Goal: Navigation & Orientation: Find specific page/section

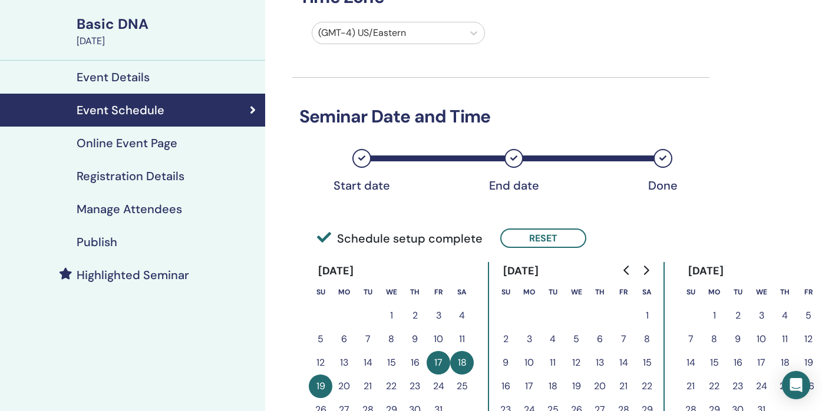
scroll to position [78, 0]
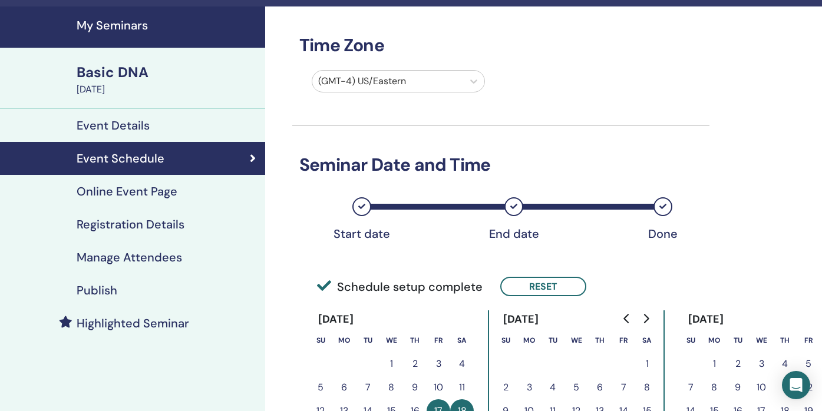
scroll to position [23, 0]
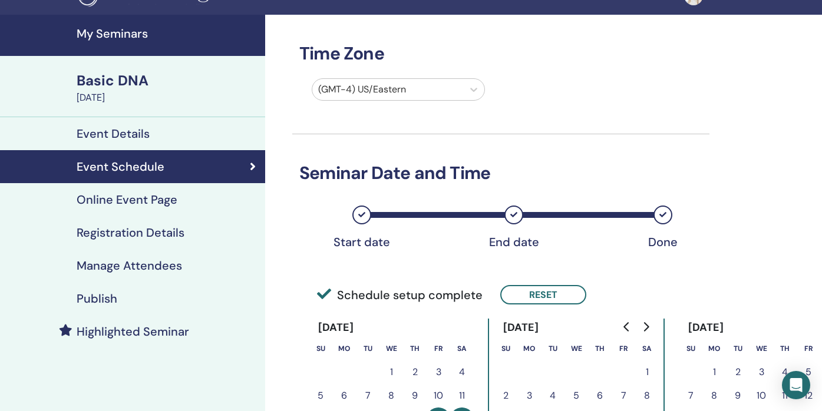
click at [104, 82] on div "Basic DNA" at bounding box center [167, 81] width 181 height 20
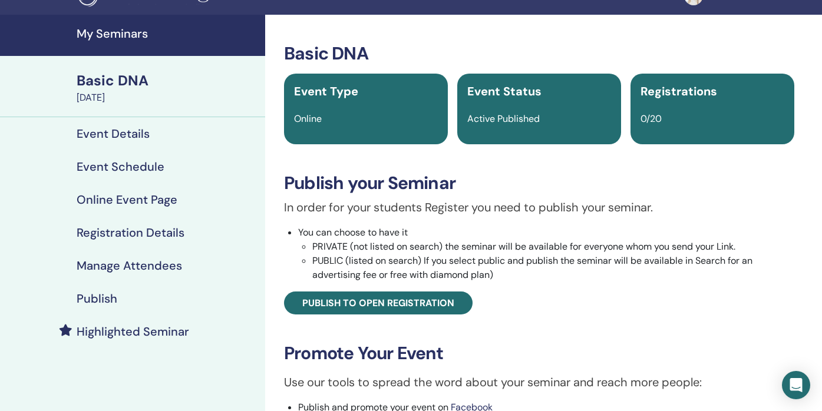
click at [118, 135] on h4 "Event Details" at bounding box center [113, 134] width 73 height 14
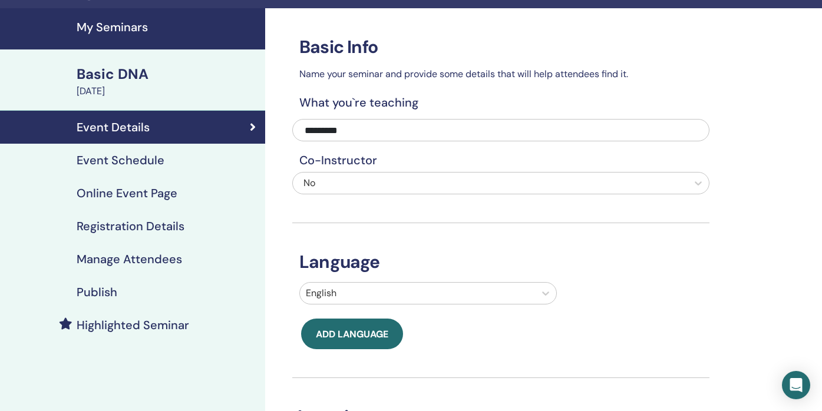
scroll to position [31, 0]
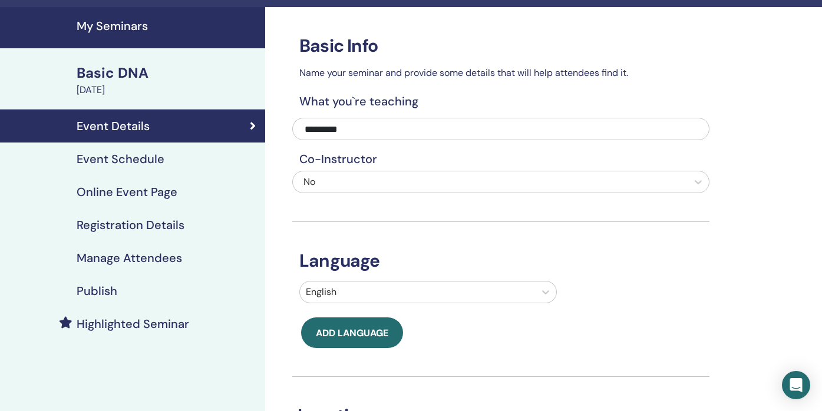
click at [211, 161] on div "Event Schedule" at bounding box center [132, 159] width 246 height 14
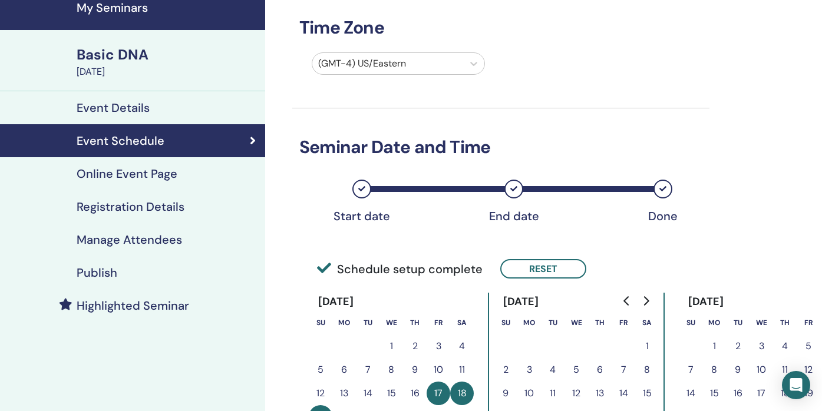
scroll to position [31, 0]
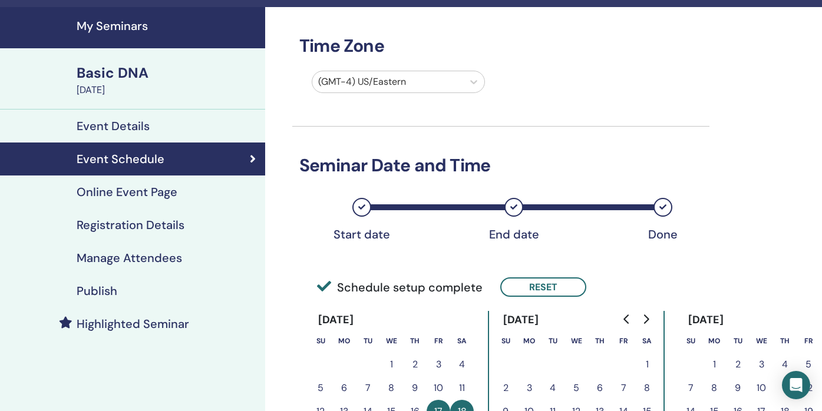
click at [98, 78] on div "Basic DNA" at bounding box center [167, 73] width 181 height 20
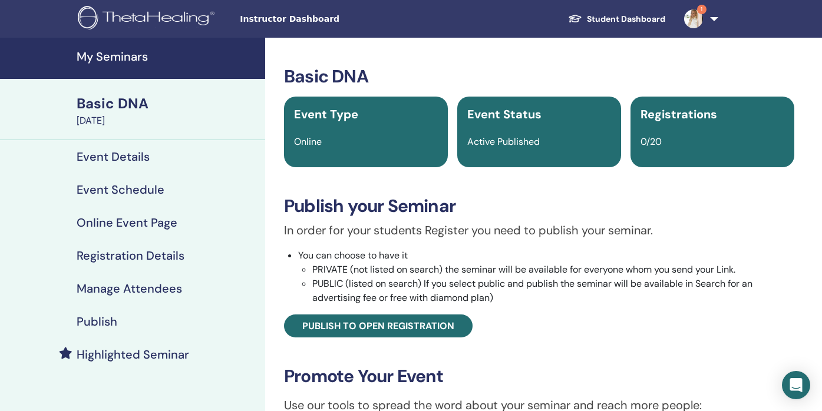
click at [698, 19] on img at bounding box center [693, 18] width 19 height 19
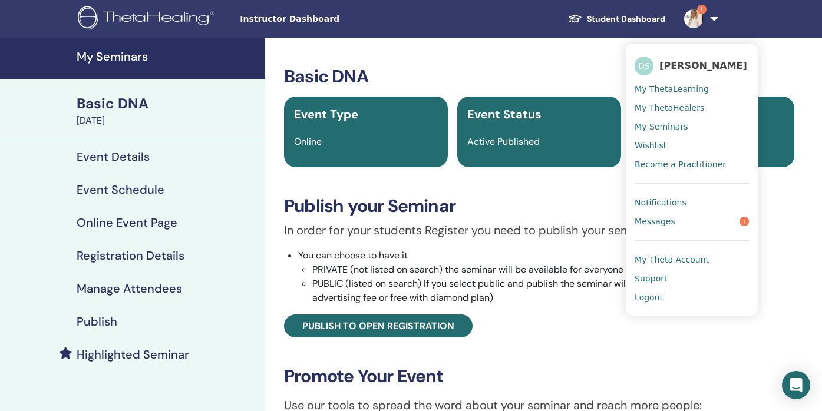
click at [715, 229] on link "Messages 1" at bounding box center [691, 221] width 114 height 19
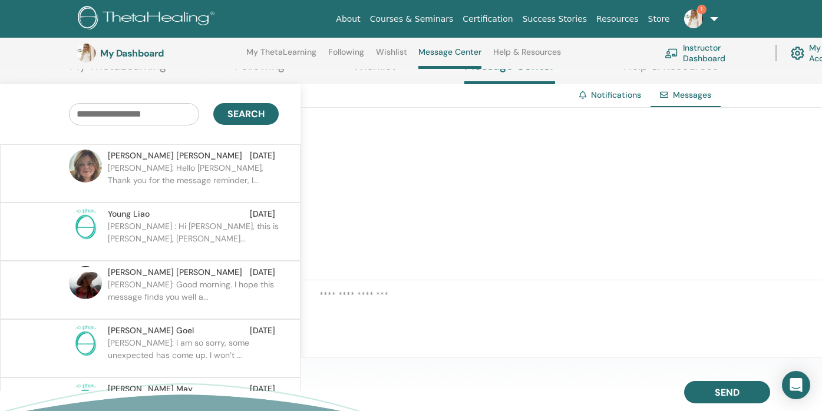
scroll to position [138, 0]
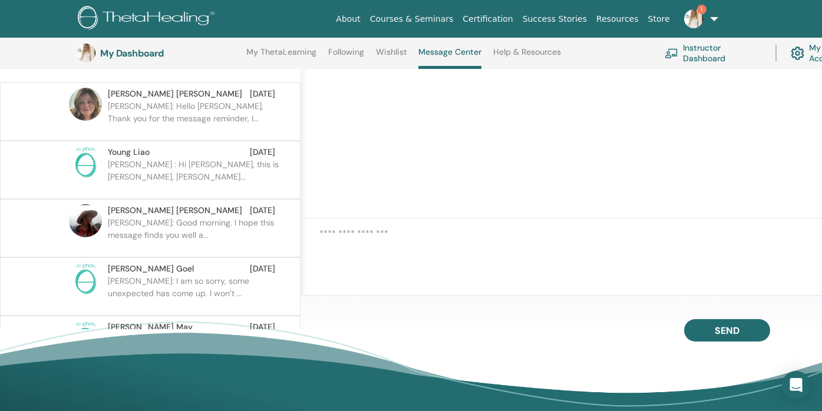
click at [204, 219] on p "Michelle: Good morning. I hope this message finds you well a..." at bounding box center [193, 234] width 171 height 35
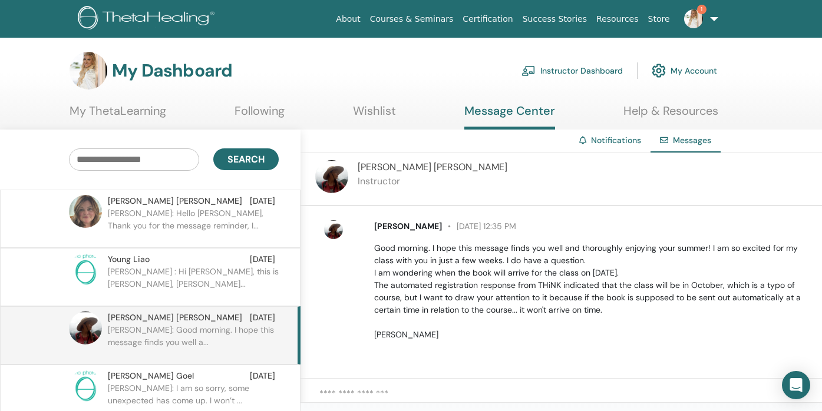
click at [692, 16] on img at bounding box center [693, 18] width 19 height 19
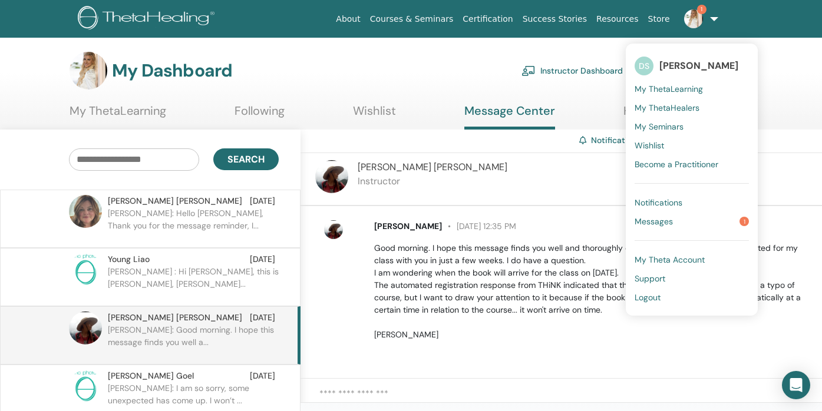
click at [745, 223] on span "1" at bounding box center [743, 221] width 9 height 9
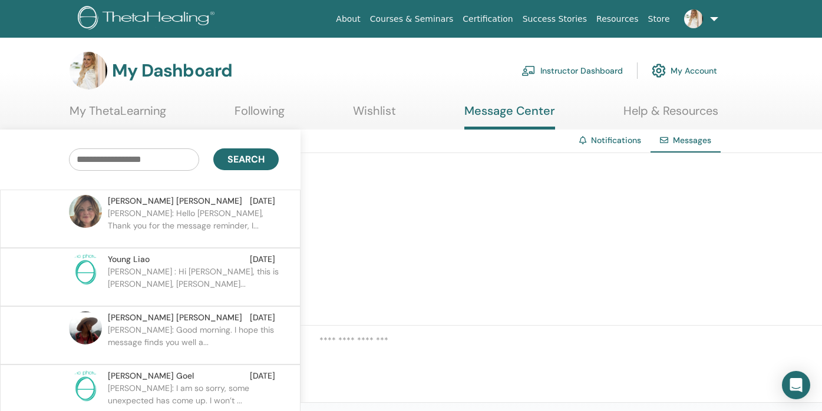
click at [206, 211] on p "Meredith: Hello Daisy, Thank you for the message reminder, I..." at bounding box center [193, 224] width 171 height 35
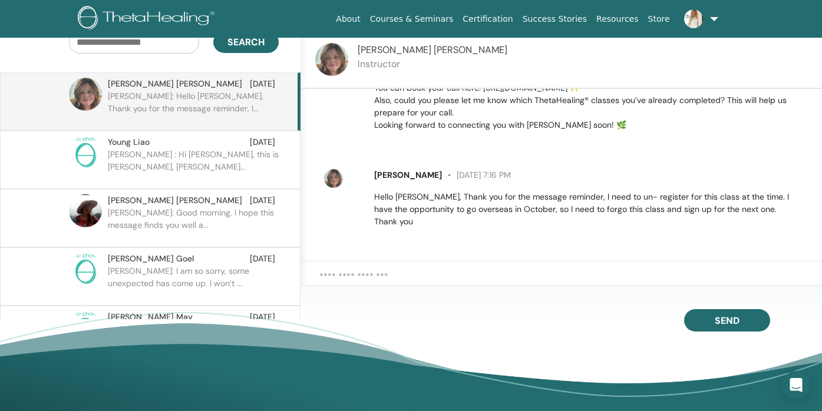
scroll to position [118, 0]
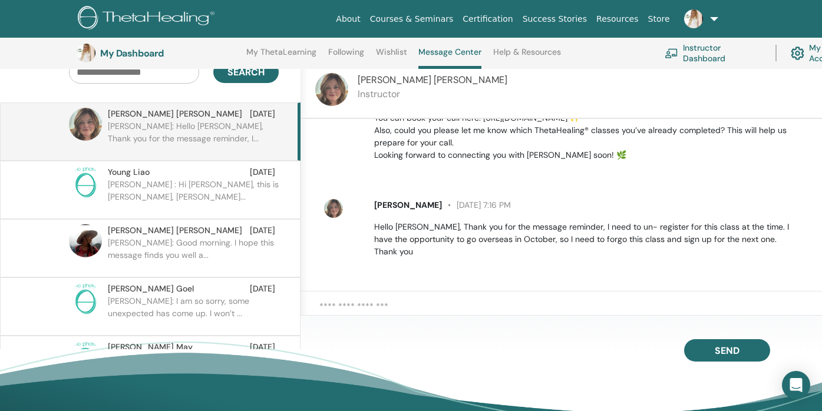
click at [417, 21] on link "Courses & Seminars" at bounding box center [411, 19] width 93 height 22
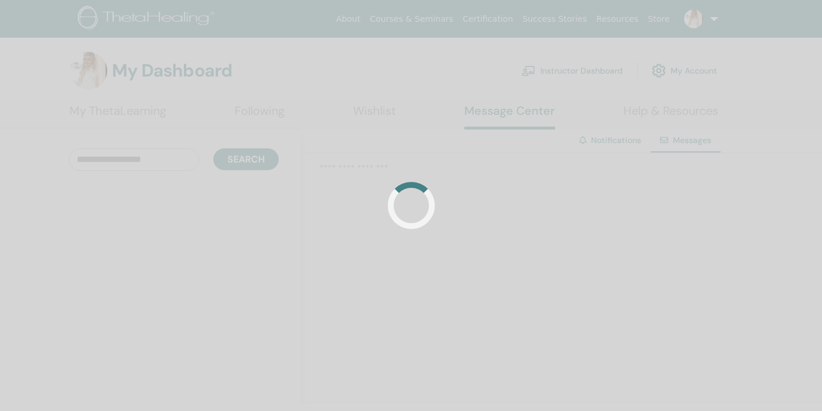
scroll to position [118, 0]
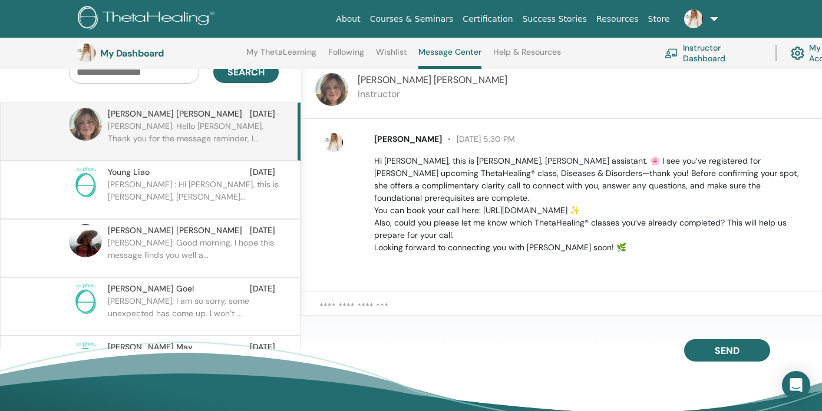
click at [428, 19] on link "Courses & Seminars" at bounding box center [411, 19] width 93 height 22
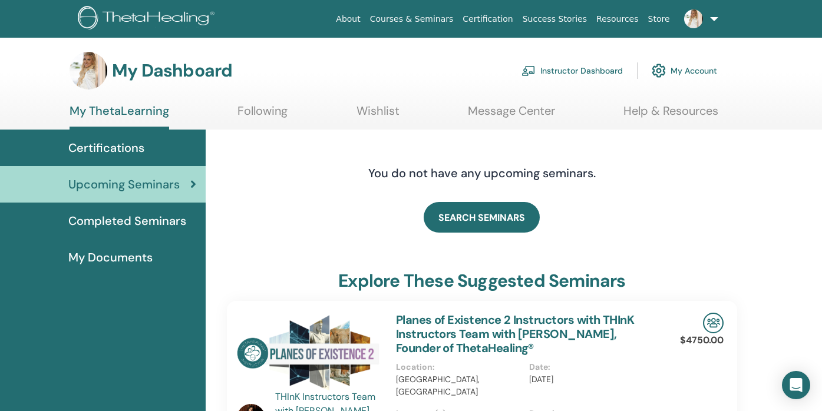
click at [91, 70] on img at bounding box center [89, 71] width 38 height 38
click at [141, 72] on h3 "My Dashboard" at bounding box center [172, 70] width 120 height 21
click at [133, 146] on span "Certifications" at bounding box center [106, 148] width 76 height 18
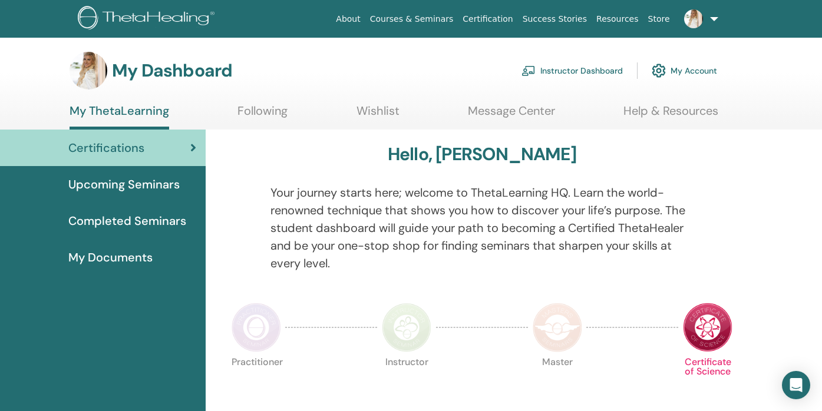
click at [153, 260] on div "My Documents" at bounding box center [102, 258] width 187 height 18
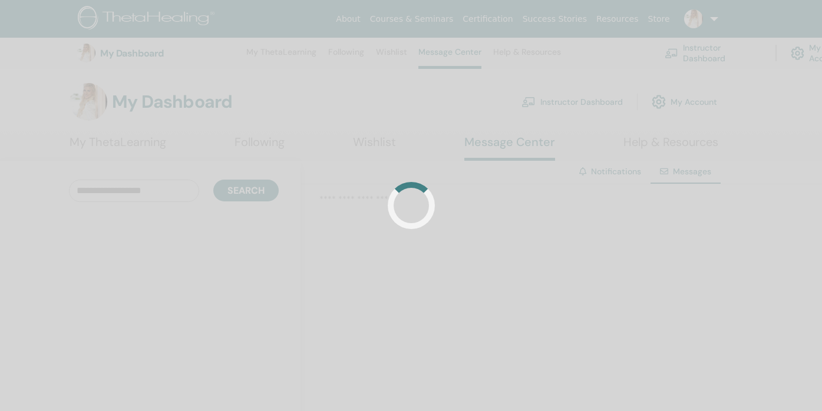
scroll to position [118, 0]
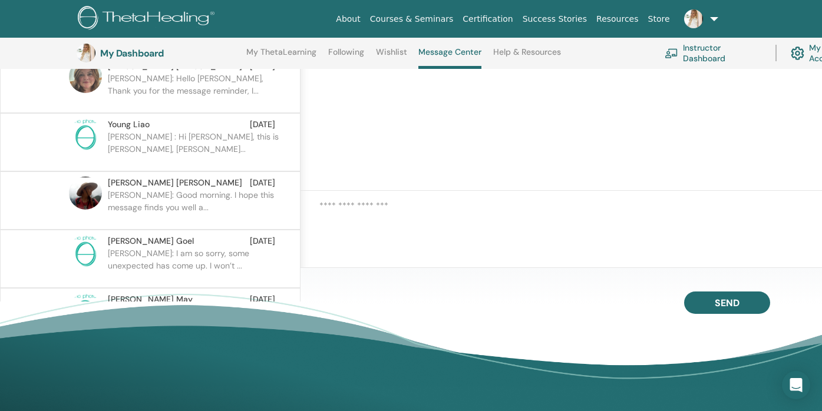
scroll to position [200, 0]
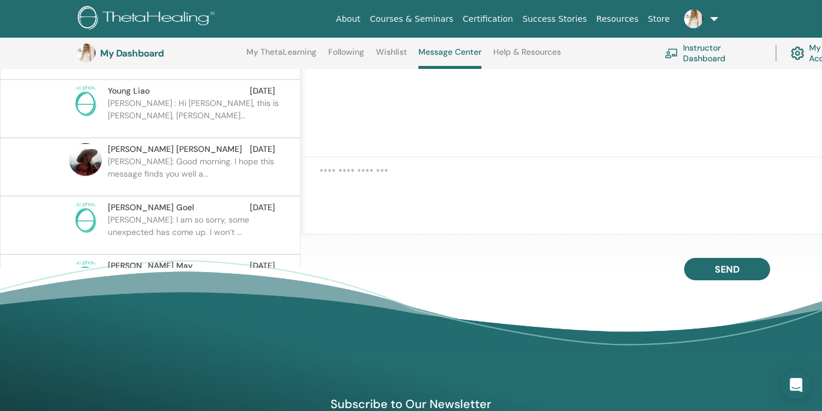
click at [709, 57] on link "Instructor Dashboard" at bounding box center [713, 53] width 97 height 26
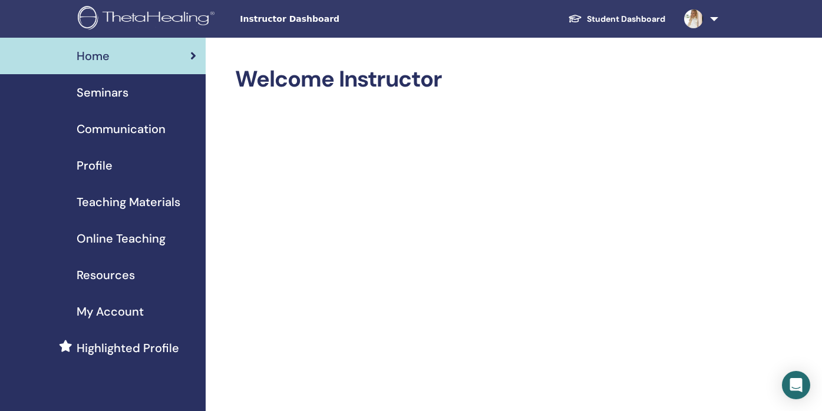
click at [104, 89] on span "Seminars" at bounding box center [103, 93] width 52 height 18
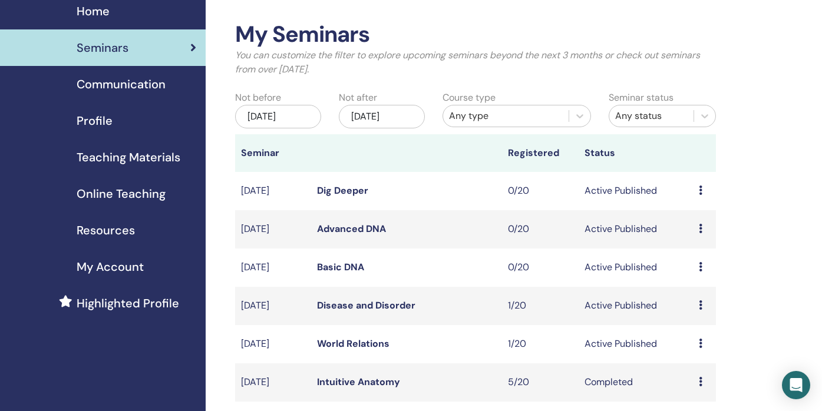
scroll to position [44, 0]
click at [362, 119] on div "[DATE]" at bounding box center [382, 117] width 86 height 24
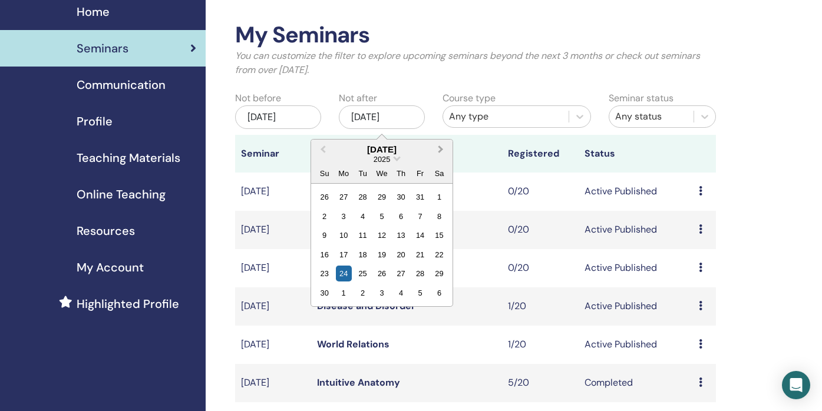
click at [441, 152] on button "Next Month" at bounding box center [441, 150] width 19 height 19
click at [404, 249] on div "25" at bounding box center [401, 255] width 16 height 16
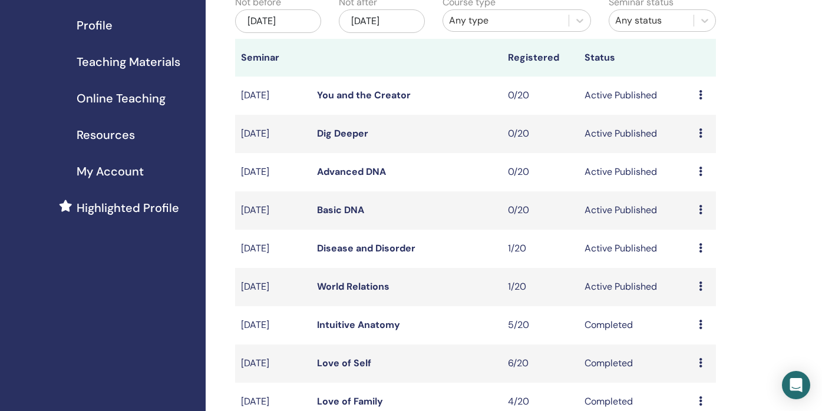
scroll to position [143, 0]
